Goal: Task Accomplishment & Management: Complete application form

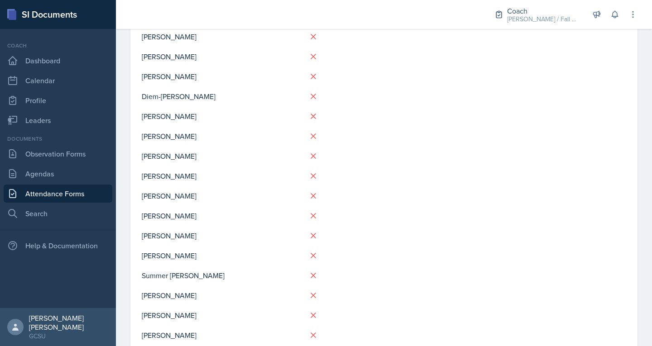
scroll to position [431, 0]
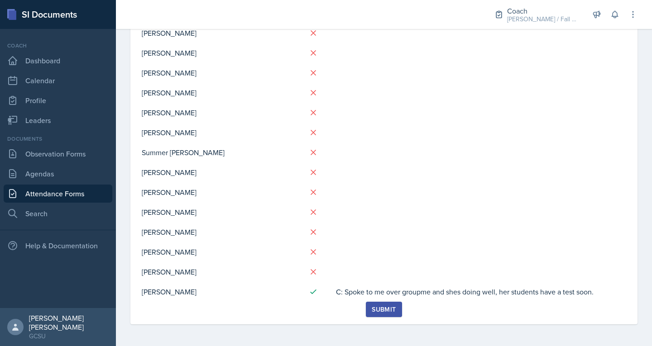
click at [355, 294] on td "C: Spoke to me over groupme and shes doing well, her students have a test soon." at bounding box center [480, 292] width 291 height 20
copy div "C: Spoke to me over groupme and shes doing well, her students have a test soon."
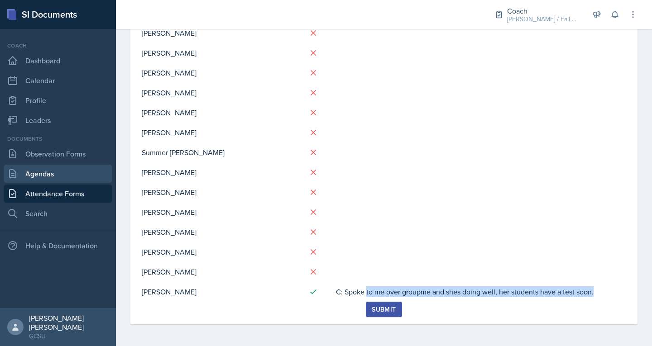
click at [79, 173] on link "Agendas" at bounding box center [58, 174] width 109 height 18
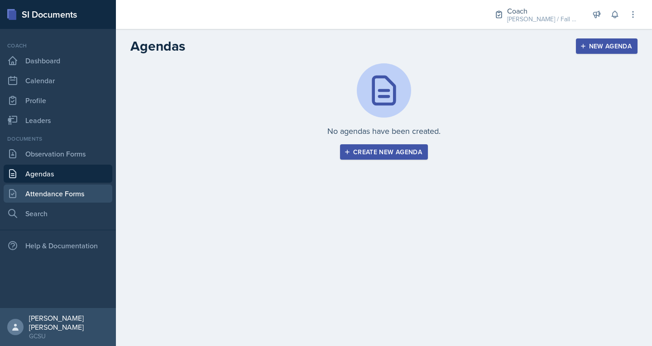
click at [80, 189] on link "Attendance Forms" at bounding box center [58, 194] width 109 height 18
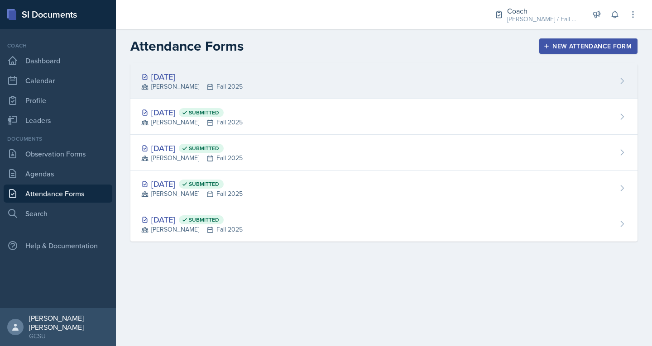
click at [229, 86] on div "Sep 15th, 2025 BECK Fall 2025" at bounding box center [383, 81] width 507 height 36
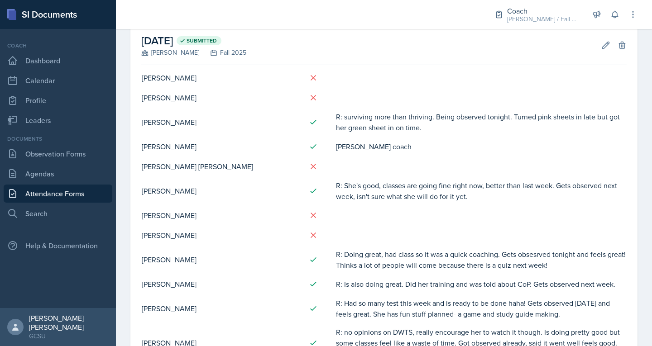
scroll to position [47, 0]
click at [57, 162] on link "Observation Forms" at bounding box center [58, 154] width 109 height 18
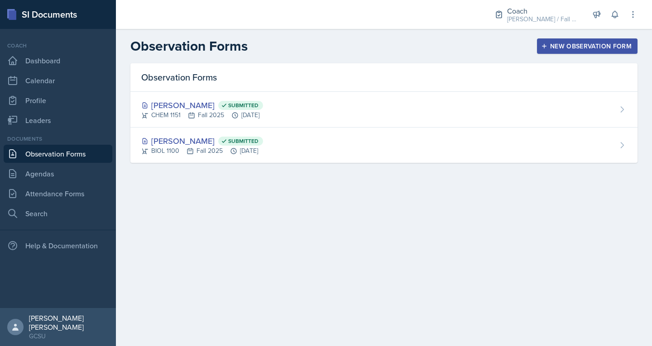
click at [555, 43] on div "New Observation Form" at bounding box center [587, 46] width 89 height 7
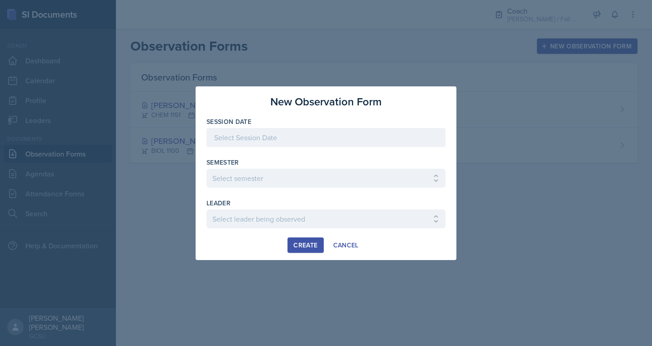
click at [334, 150] on div at bounding box center [325, 151] width 239 height 9
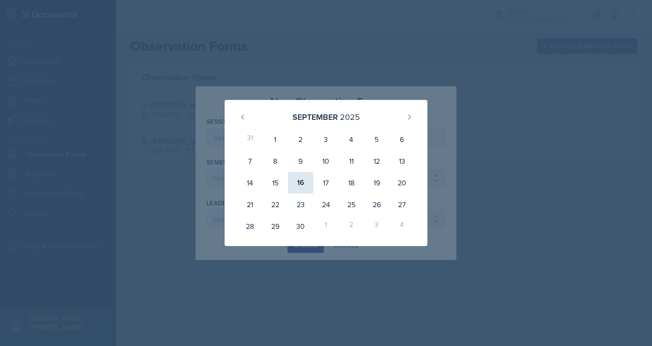
click at [297, 185] on div "16" at bounding box center [300, 183] width 25 height 22
type input "[DATE]"
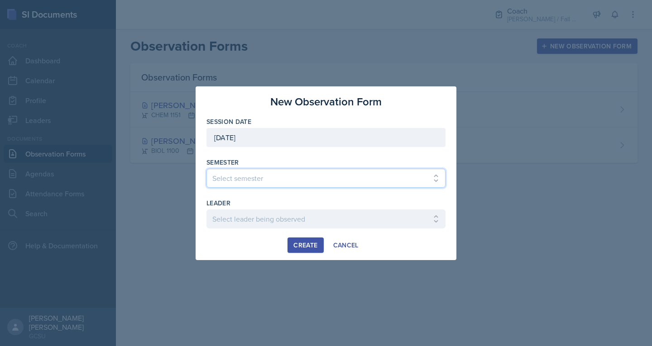
click at [258, 179] on select "Select semester All Spring 2020 Fall 2023 Spring 2019 Spring 2018 Fall 2017 Spr…" at bounding box center [325, 178] width 239 height 19
select select "986fdc3e-2246-4ffd-9cb8-78666de4ebed"
click at [206, 169] on select "Select semester All Spring 2020 Fall 2023 Spring 2019 Spring 2018 Fall 2017 Spr…" at bounding box center [325, 178] width 239 height 19
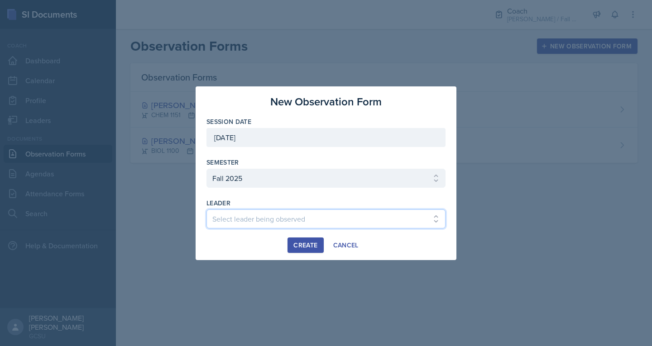
click at [261, 216] on select "Select leader being observed Anna Kroll / MATH 1113 / MAPP Ashton Mullendore / …" at bounding box center [325, 219] width 239 height 19
select select "e149cdaa-2c3f-4089-bf30-462c39320ce2"
click at [206, 210] on select "Select leader being observed Anna Kroll / MATH 1113 / MAPP Ashton Mullendore / …" at bounding box center [325, 219] width 239 height 19
click at [307, 246] on div "Create" at bounding box center [305, 245] width 24 height 7
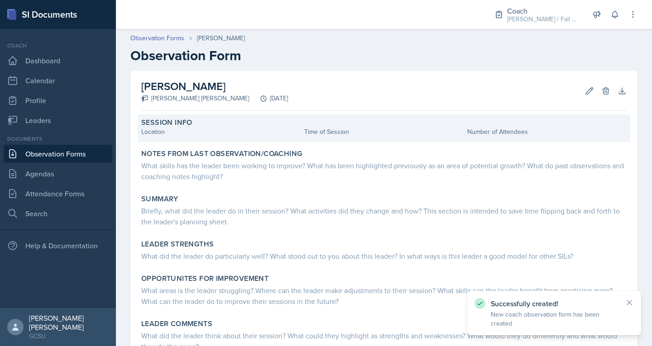
click at [178, 133] on div "Location" at bounding box center [220, 132] width 159 height 10
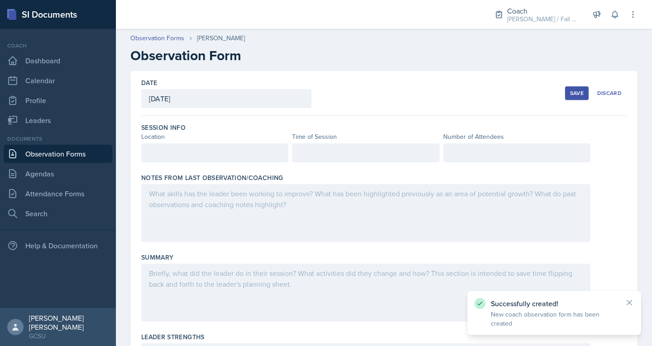
click at [178, 148] on div at bounding box center [214, 152] width 147 height 19
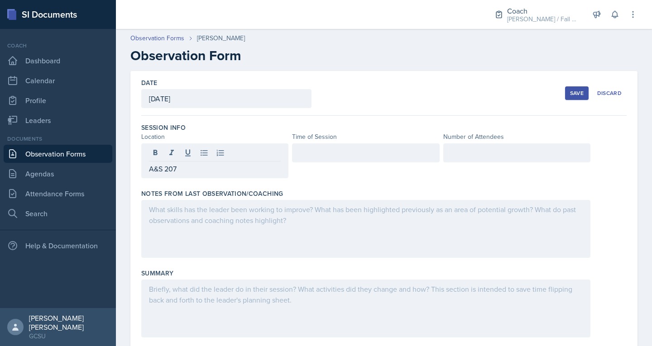
click at [320, 147] on div at bounding box center [365, 152] width 147 height 19
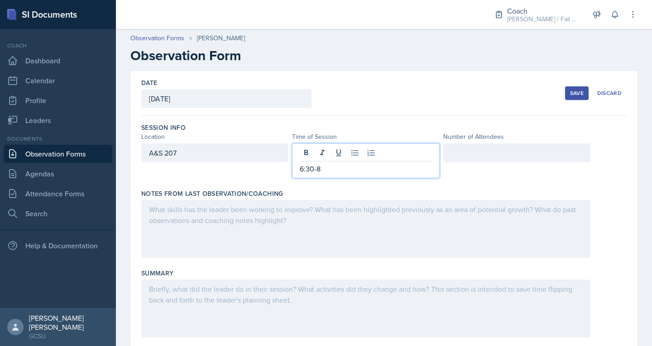
click at [457, 158] on div at bounding box center [516, 152] width 147 height 19
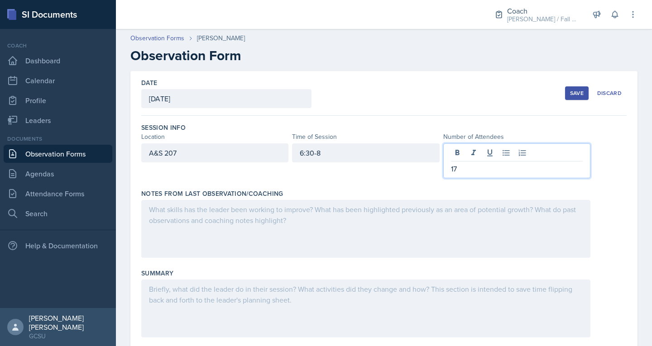
click at [288, 216] on div at bounding box center [365, 229] width 449 height 58
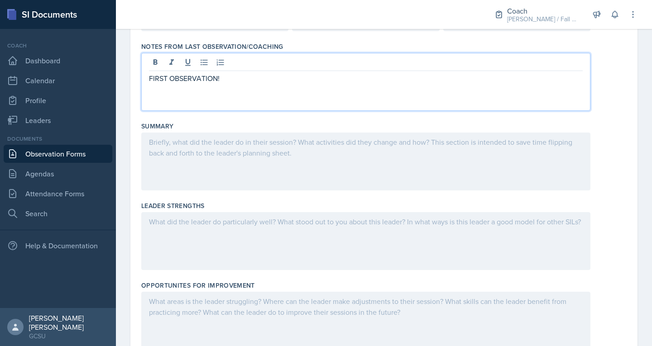
scroll to position [133, 0]
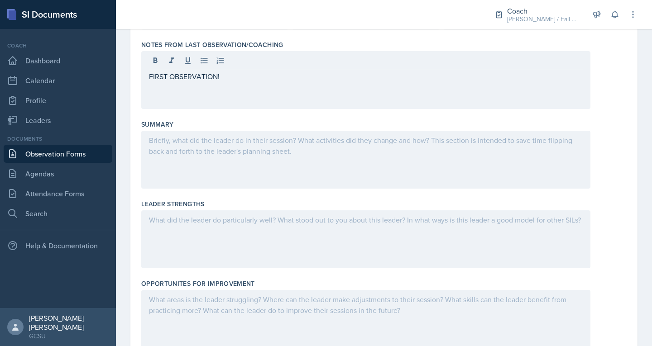
click at [210, 162] on div at bounding box center [365, 160] width 449 height 58
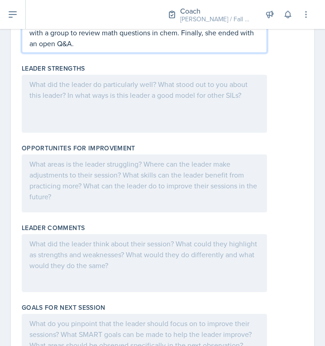
scroll to position [301, 0]
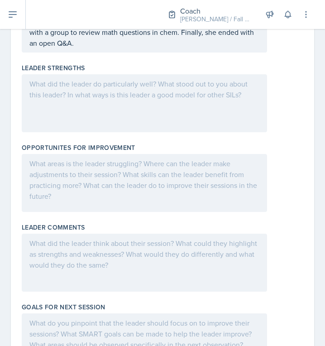
click at [133, 101] on div at bounding box center [144, 103] width 245 height 58
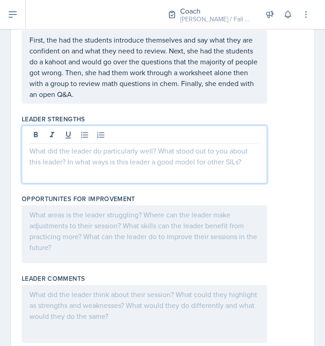
scroll to position [227, 0]
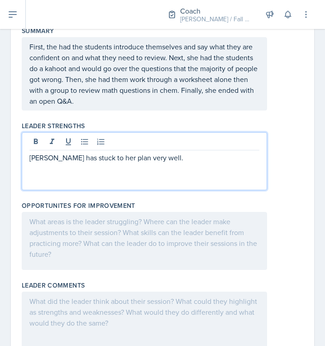
click at [108, 219] on div at bounding box center [144, 241] width 245 height 58
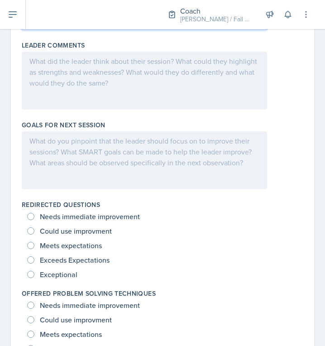
scroll to position [468, 0]
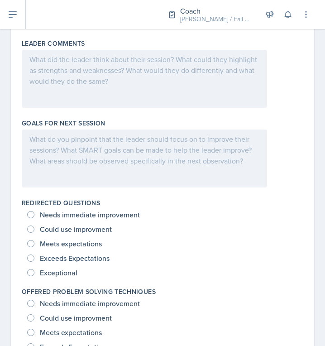
click at [80, 226] on span "Could use improvment" at bounding box center [76, 228] width 72 height 9
click at [34, 226] on input "Could use improvment" at bounding box center [30, 228] width 7 height 7
radio input "true"
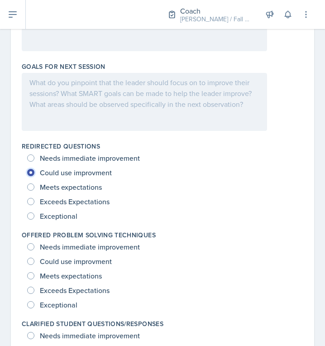
scroll to position [525, 0]
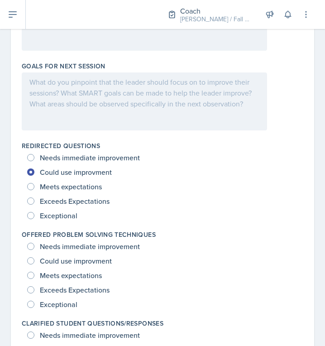
click at [76, 289] on span "Exceeds Expectations" at bounding box center [75, 289] width 70 height 9
click at [34, 289] on input "Exceeds Expectations" at bounding box center [30, 289] width 7 height 7
radio input "true"
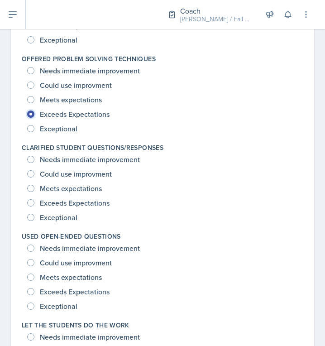
scroll to position [701, 0]
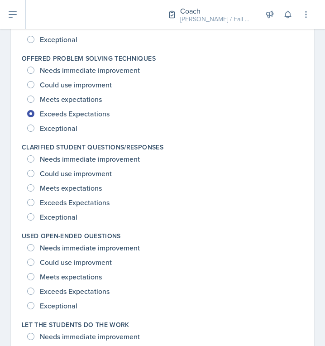
click at [74, 264] on span "Could use improvment" at bounding box center [76, 262] width 72 height 9
click at [34, 264] on input "Could use improvment" at bounding box center [30, 261] width 7 height 7
radio input "true"
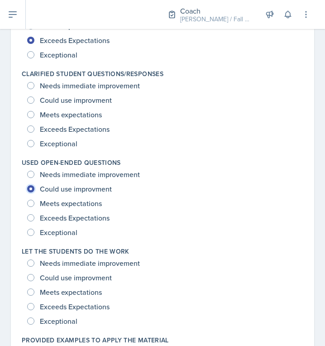
scroll to position [775, 0]
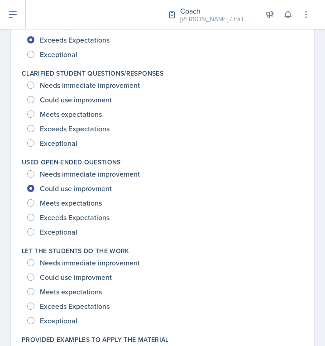
click at [100, 278] on span "Could use improvment" at bounding box center [76, 276] width 72 height 9
click at [34, 278] on input "Could use improvment" at bounding box center [30, 276] width 7 height 7
radio input "true"
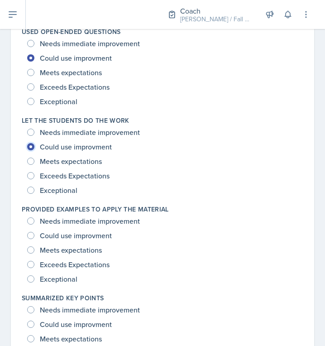
scroll to position [906, 0]
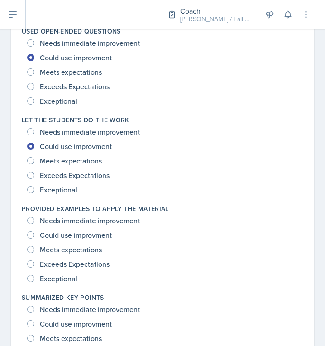
click at [73, 274] on span "Exceptional" at bounding box center [59, 278] width 38 height 9
click at [34, 275] on input "Exceptional" at bounding box center [30, 278] width 7 height 7
radio input "true"
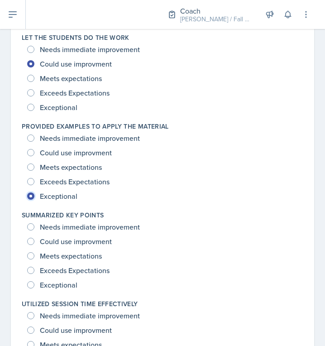
scroll to position [989, 0]
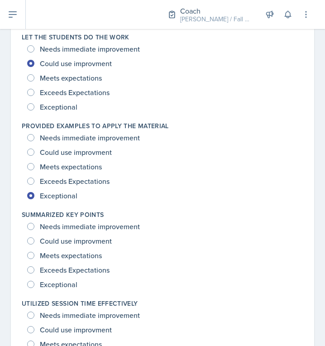
click at [71, 257] on span "Meets expectations" at bounding box center [71, 255] width 62 height 9
click at [34, 257] on input "Meets expectations" at bounding box center [30, 255] width 7 height 7
radio input "true"
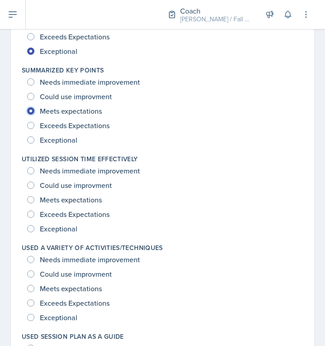
scroll to position [1135, 0]
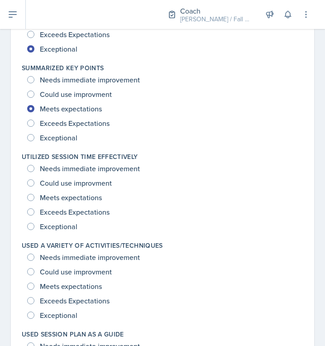
click at [64, 229] on span "Exceptional" at bounding box center [59, 226] width 38 height 9
click at [34, 229] on input "Exceptional" at bounding box center [30, 226] width 7 height 7
radio input "true"
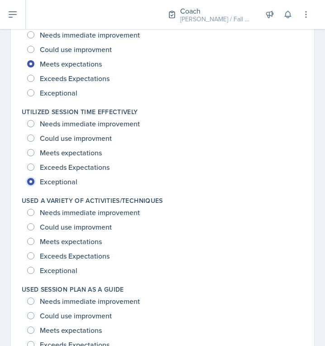
scroll to position [1181, 0]
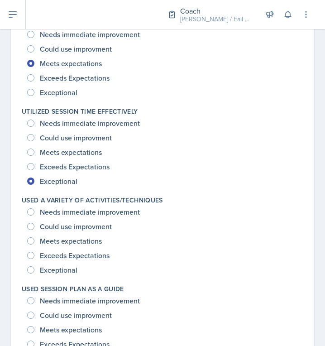
click at [58, 255] on span "Exceeds Expectations" at bounding box center [75, 255] width 70 height 9
click at [34, 255] on input "Exceeds Expectations" at bounding box center [30, 255] width 7 height 7
radio input "true"
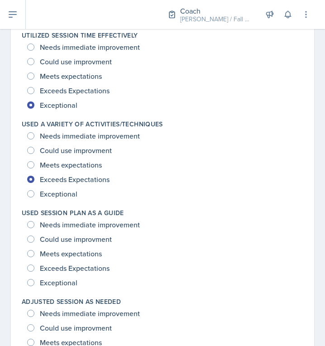
click at [59, 272] on span "Exceeds Expectations" at bounding box center [75, 267] width 70 height 9
click at [34, 272] on input "Exceeds Expectations" at bounding box center [30, 267] width 7 height 7
radio input "true"
click at [69, 281] on span "Exceptional" at bounding box center [59, 282] width 38 height 9
click at [34, 281] on input "Exceptional" at bounding box center [30, 282] width 7 height 7
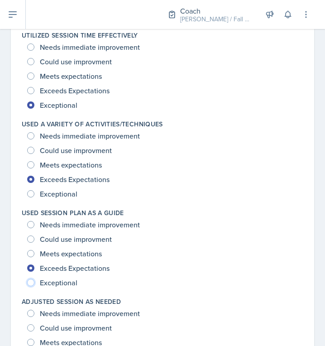
radio input "true"
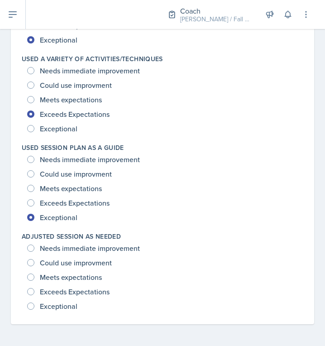
click at [62, 308] on span "Exceptional" at bounding box center [59, 305] width 38 height 9
click at [34, 308] on input "Exceptional" at bounding box center [30, 305] width 7 height 7
radio input "true"
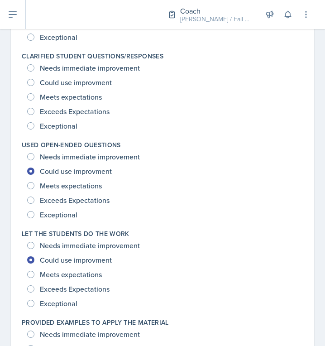
scroll to position [792, 0]
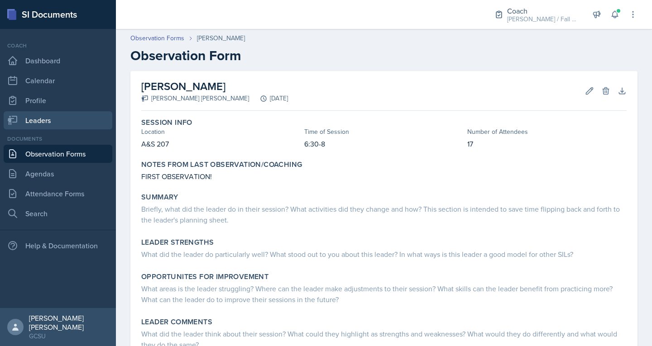
click at [44, 116] on link "Leaders" at bounding box center [58, 120] width 109 height 18
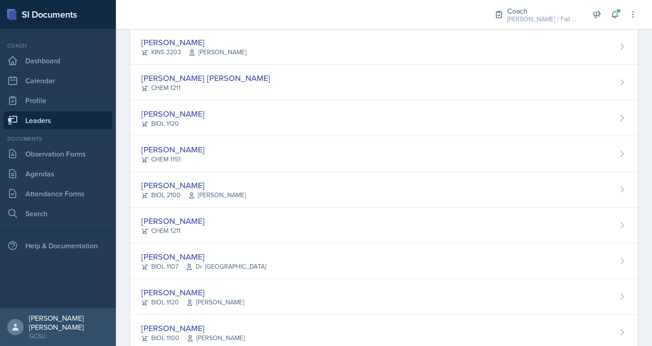
scroll to position [196, 0]
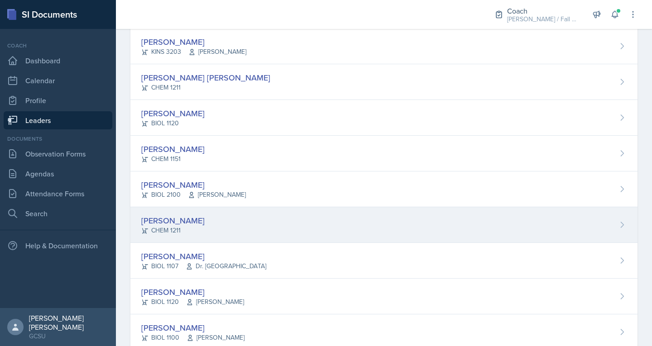
click at [170, 215] on div "[PERSON_NAME]" at bounding box center [172, 221] width 63 height 12
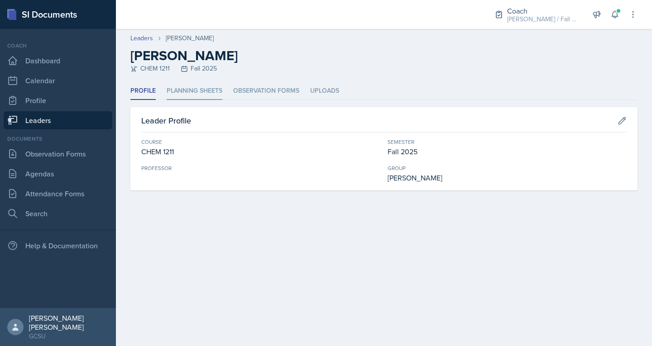
click at [205, 90] on li "Planning Sheets" at bounding box center [195, 91] width 56 height 18
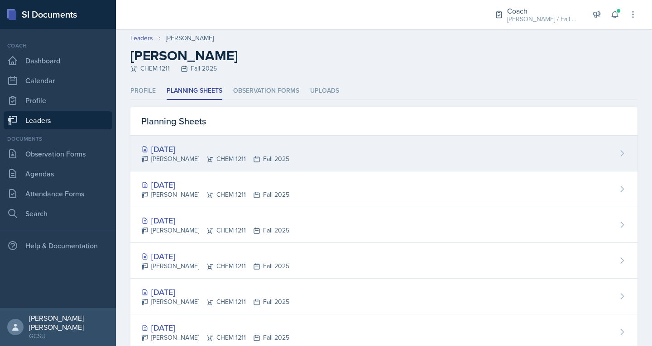
click at [198, 154] on div "[DATE]" at bounding box center [215, 149] width 148 height 12
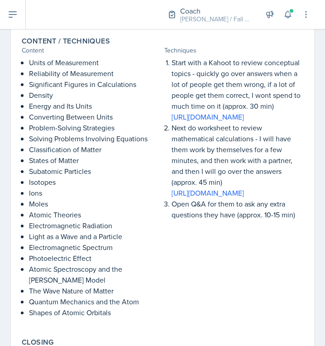
scroll to position [228, 0]
